Goal: Task Accomplishment & Management: Use online tool/utility

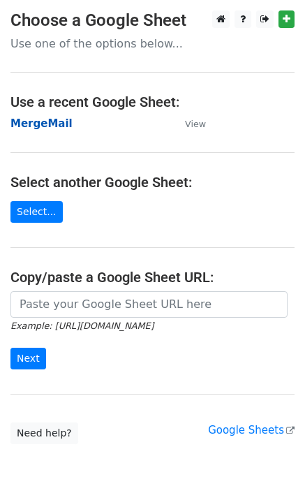
click at [43, 128] on strong "MergeMail" at bounding box center [41, 123] width 62 height 13
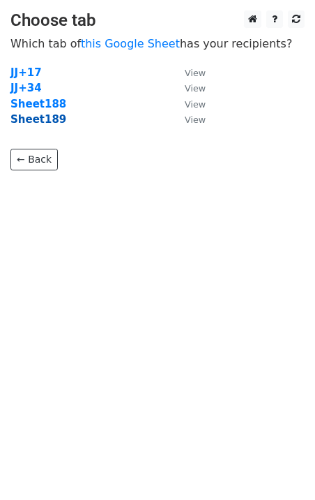
click at [44, 122] on strong "Sheet189" at bounding box center [38, 119] width 56 height 13
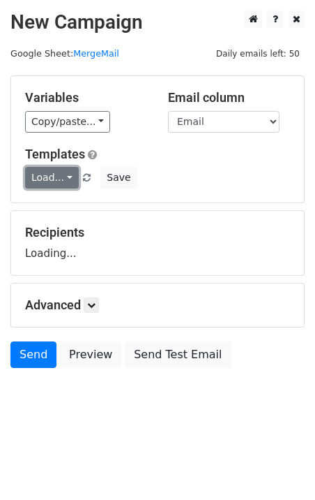
click at [50, 172] on link "Load..." at bounding box center [52, 178] width 54 height 22
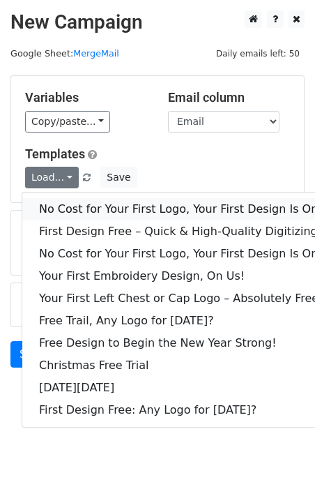
click at [90, 216] on link "No Cost for Your First Logo, Your First Design Is On Us!" at bounding box center [189, 209] width 335 height 22
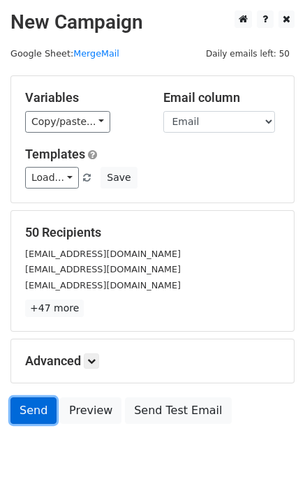
click at [21, 416] on link "Send" at bounding box center [33, 410] width 46 height 27
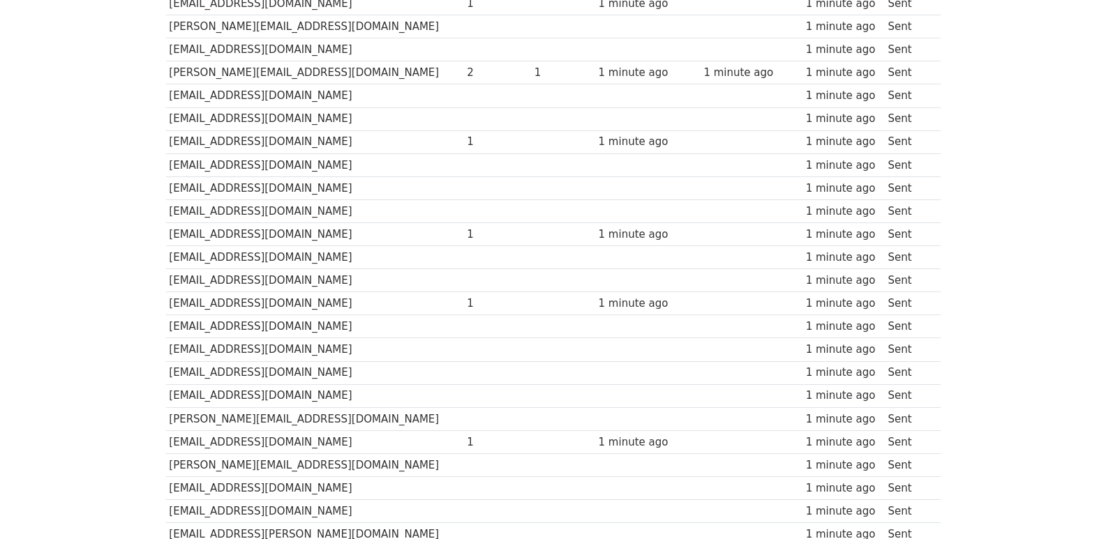
scroll to position [971, 0]
